Goal: Transaction & Acquisition: Purchase product/service

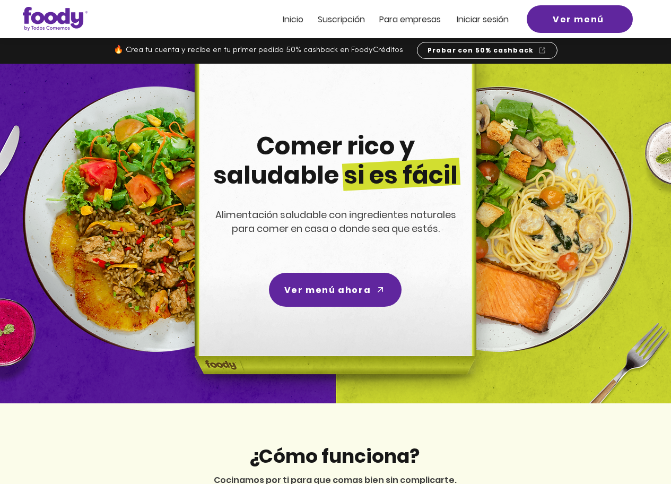
click at [288, 15] on span "Inicio" at bounding box center [293, 19] width 21 height 12
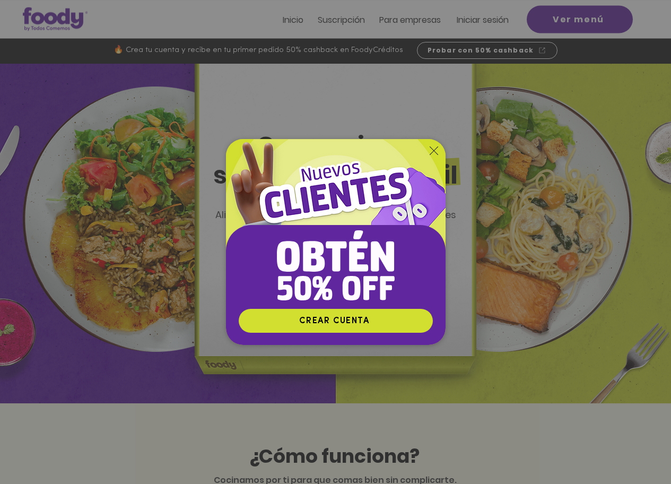
click at [435, 149] on icon "Volver al sitio" at bounding box center [434, 150] width 8 height 8
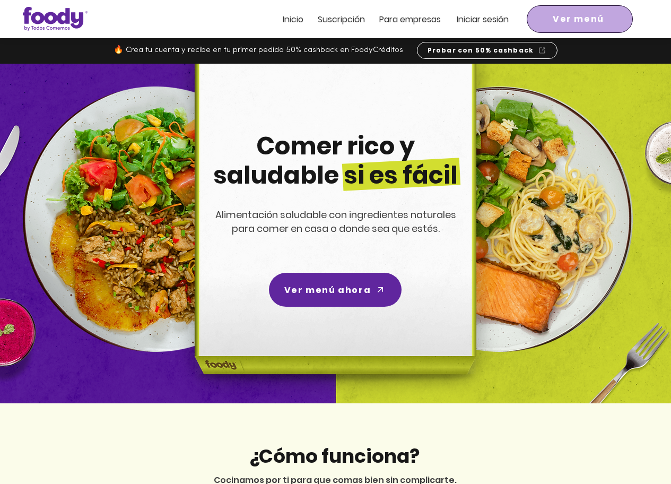
click at [568, 18] on span "Ver menú" at bounding box center [578, 19] width 51 height 13
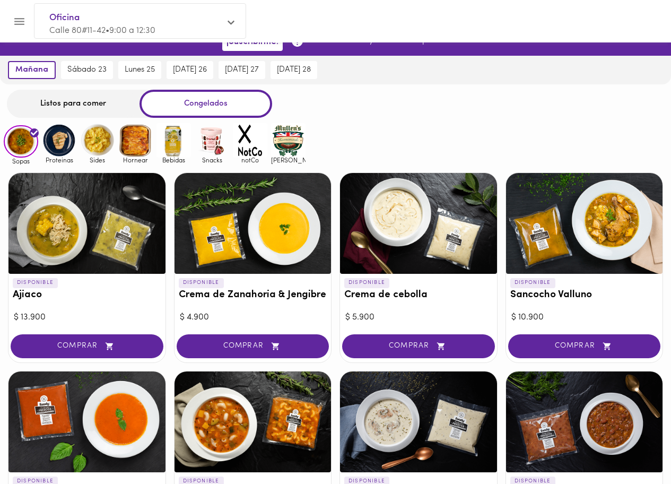
scroll to position [39, 0]
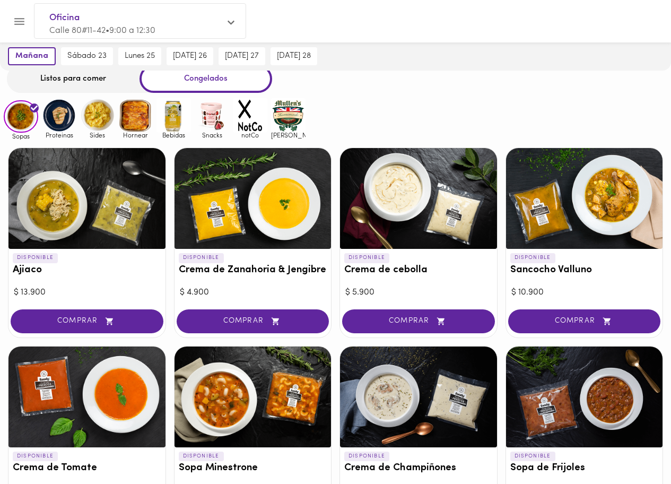
click at [60, 118] on img at bounding box center [59, 115] width 34 height 34
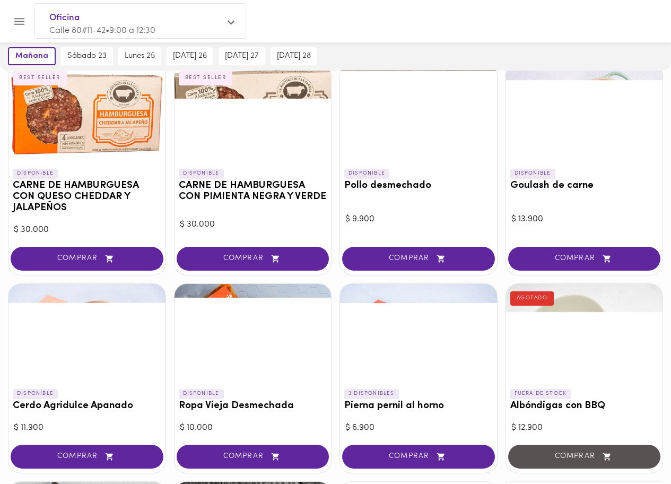
scroll to position [124, 0]
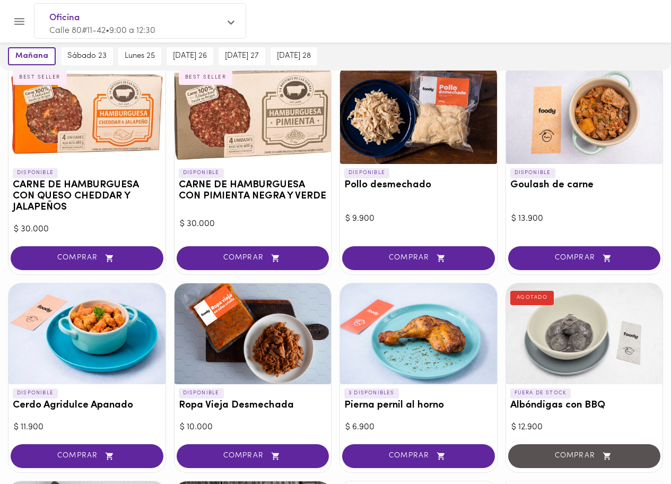
click at [395, 324] on div at bounding box center [418, 333] width 157 height 101
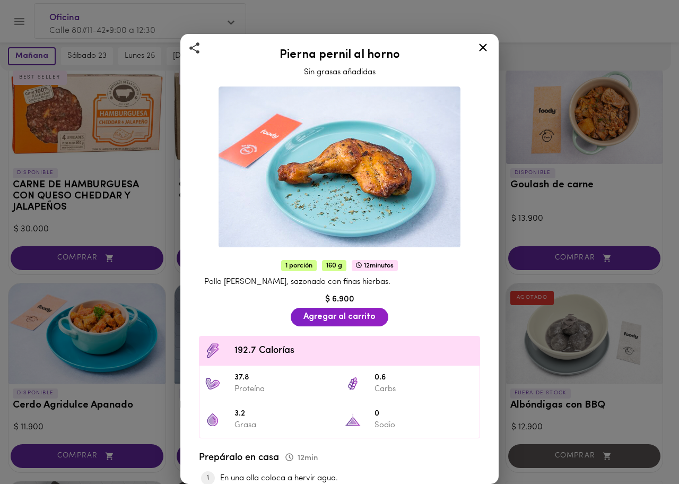
click at [484, 51] on icon at bounding box center [482, 47] width 13 height 13
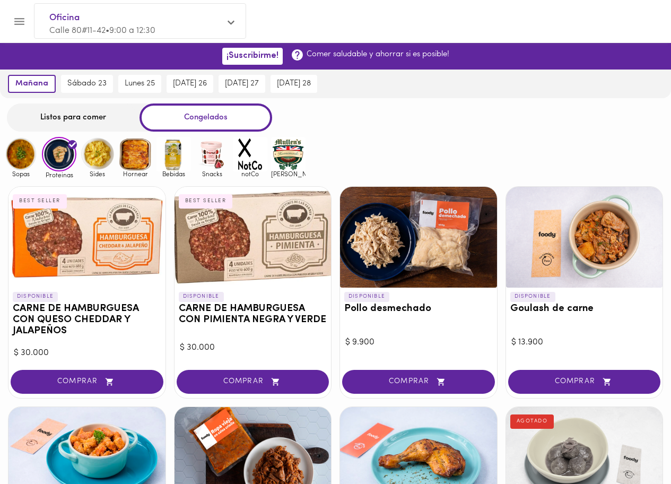
click at [293, 147] on img at bounding box center [288, 154] width 34 height 34
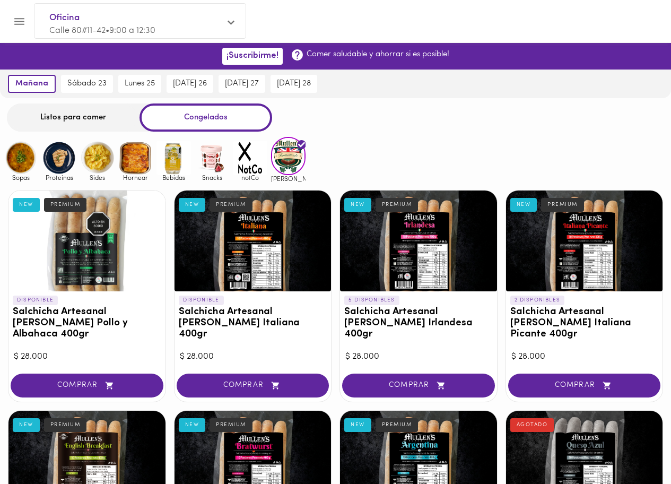
click at [237, 149] on img at bounding box center [250, 158] width 34 height 34
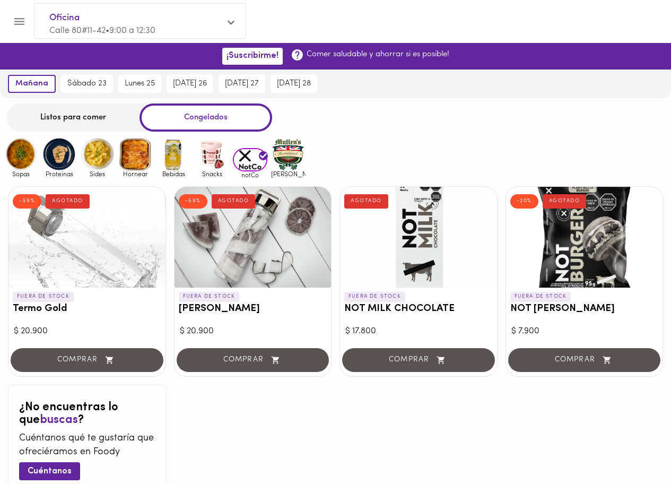
click at [217, 161] on img at bounding box center [212, 154] width 34 height 34
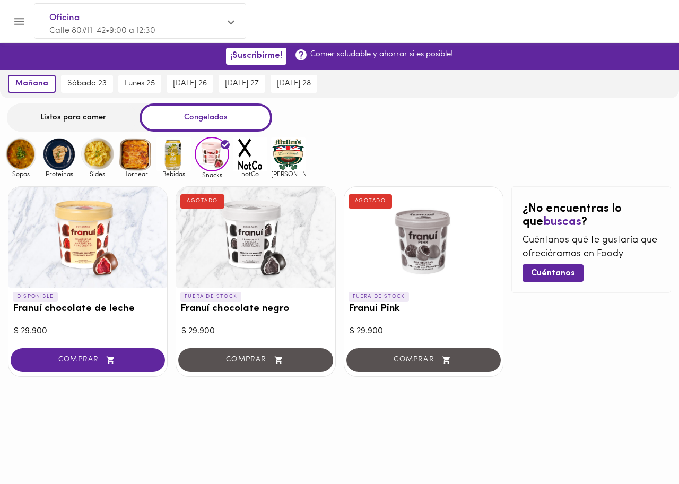
click at [170, 152] on img at bounding box center [173, 154] width 34 height 34
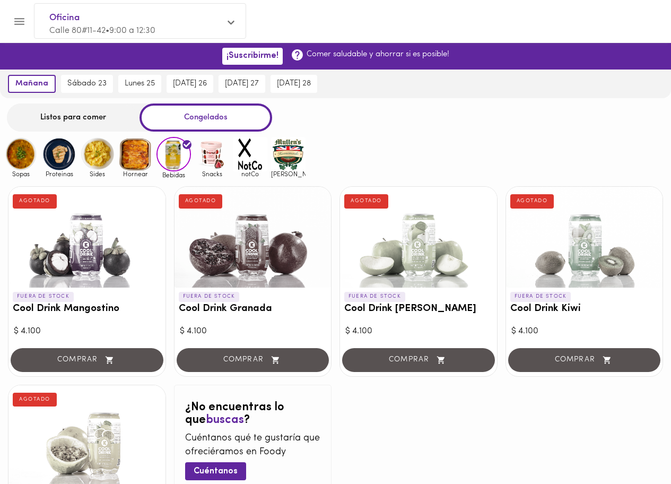
click at [137, 159] on img at bounding box center [135, 154] width 34 height 34
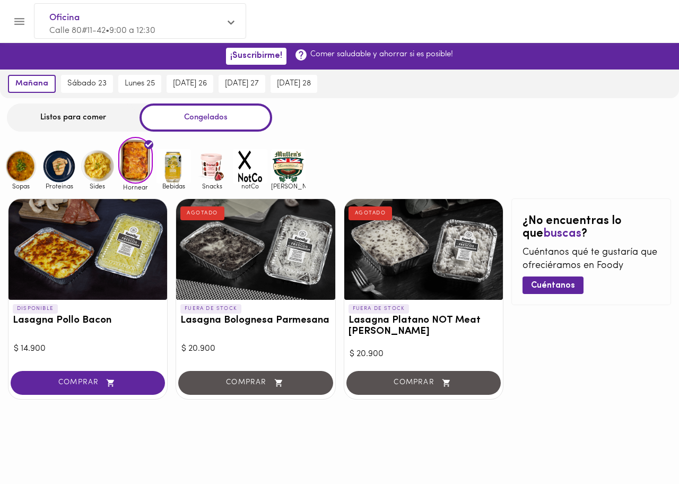
click at [103, 165] on img at bounding box center [97, 166] width 34 height 34
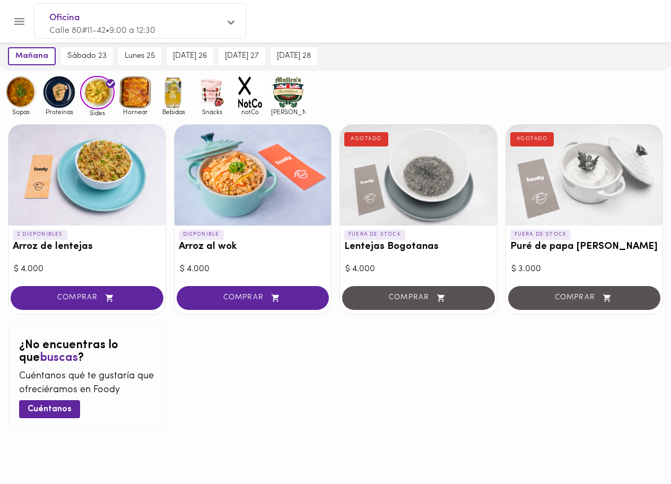
scroll to position [68, 0]
